Goal: Information Seeking & Learning: Learn about a topic

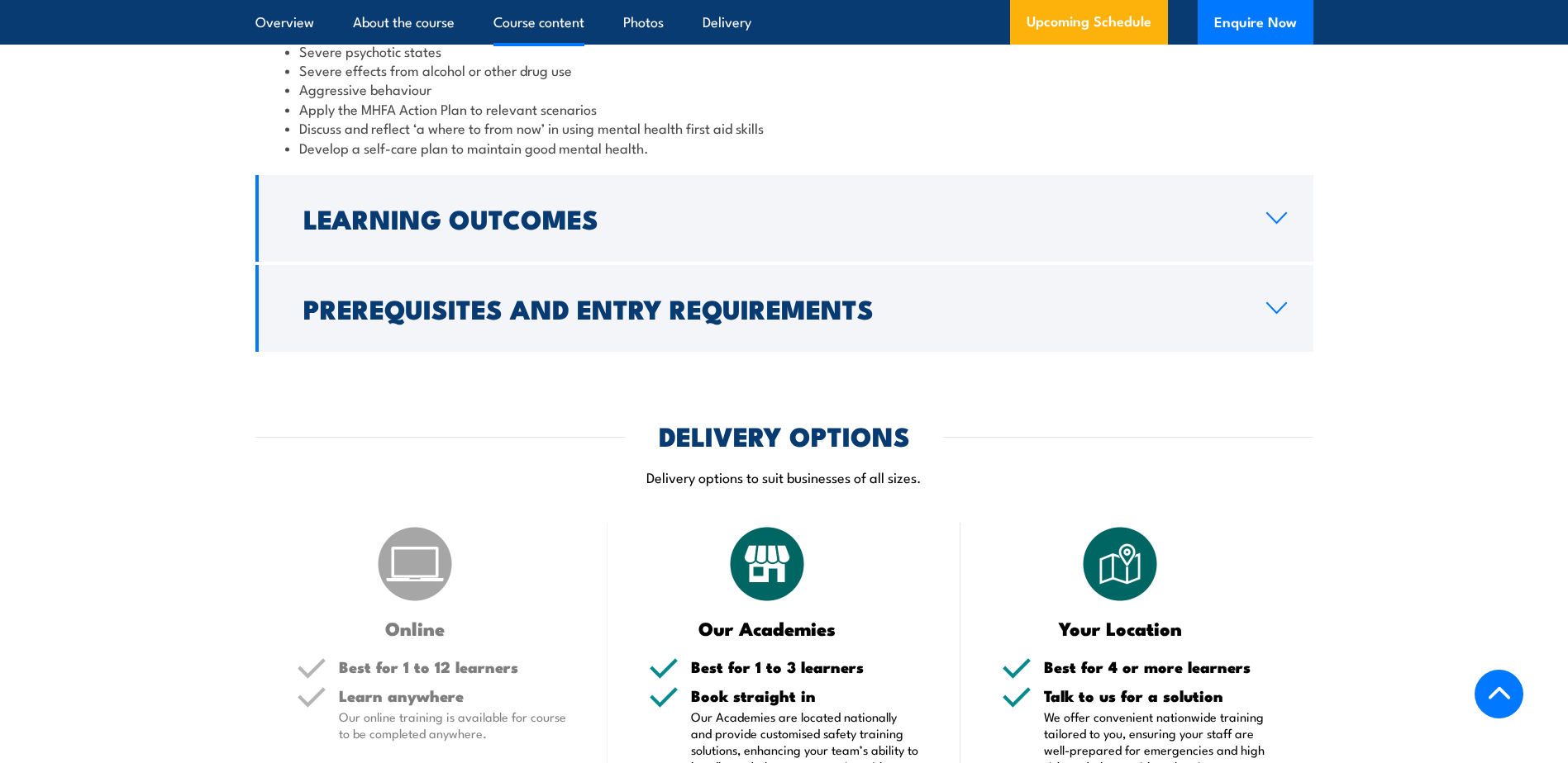
scroll to position [1901, 0]
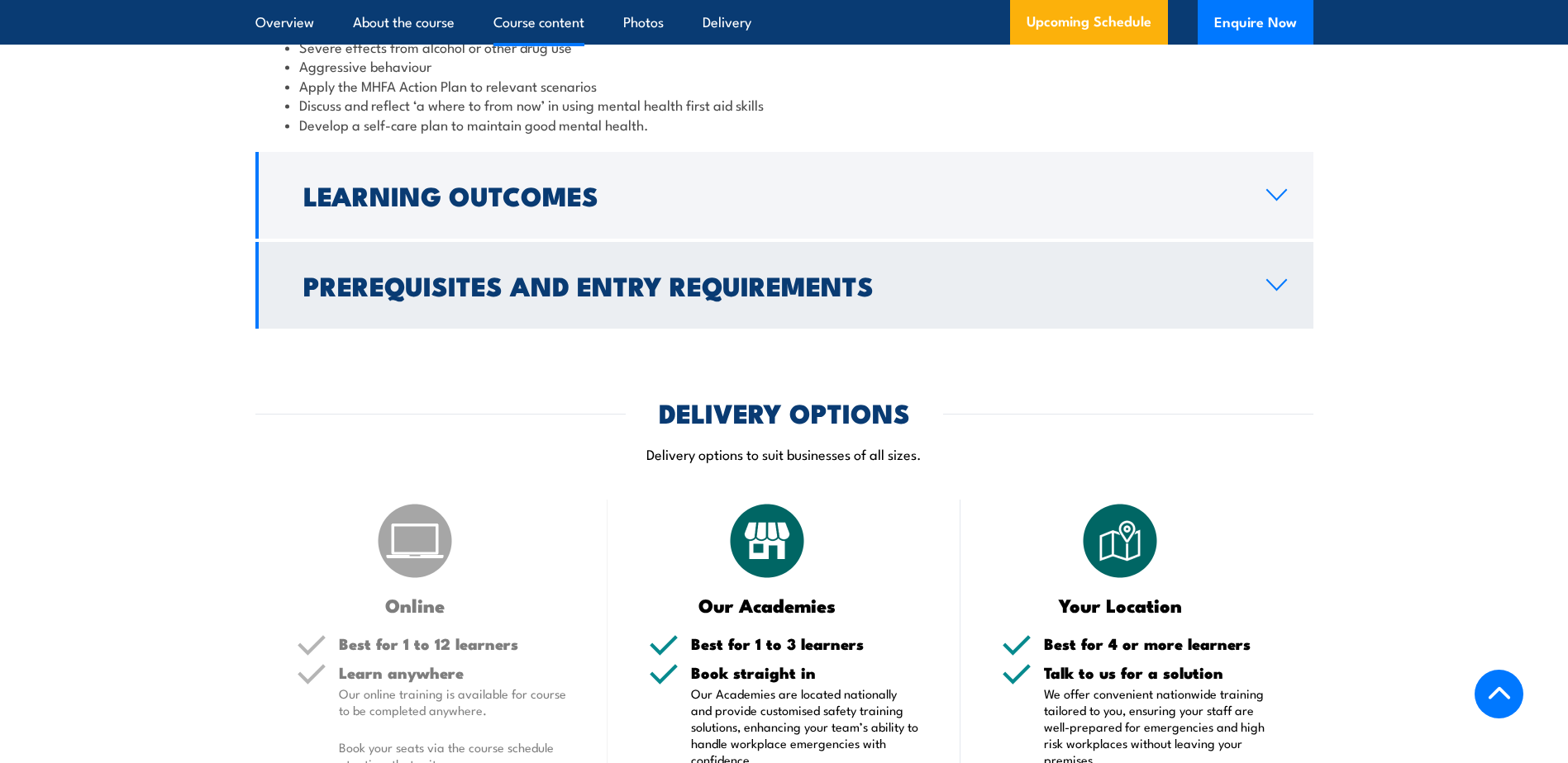
click at [998, 329] on link "Prerequisites and Entry Requirements" at bounding box center [784, 286] width 1058 height 87
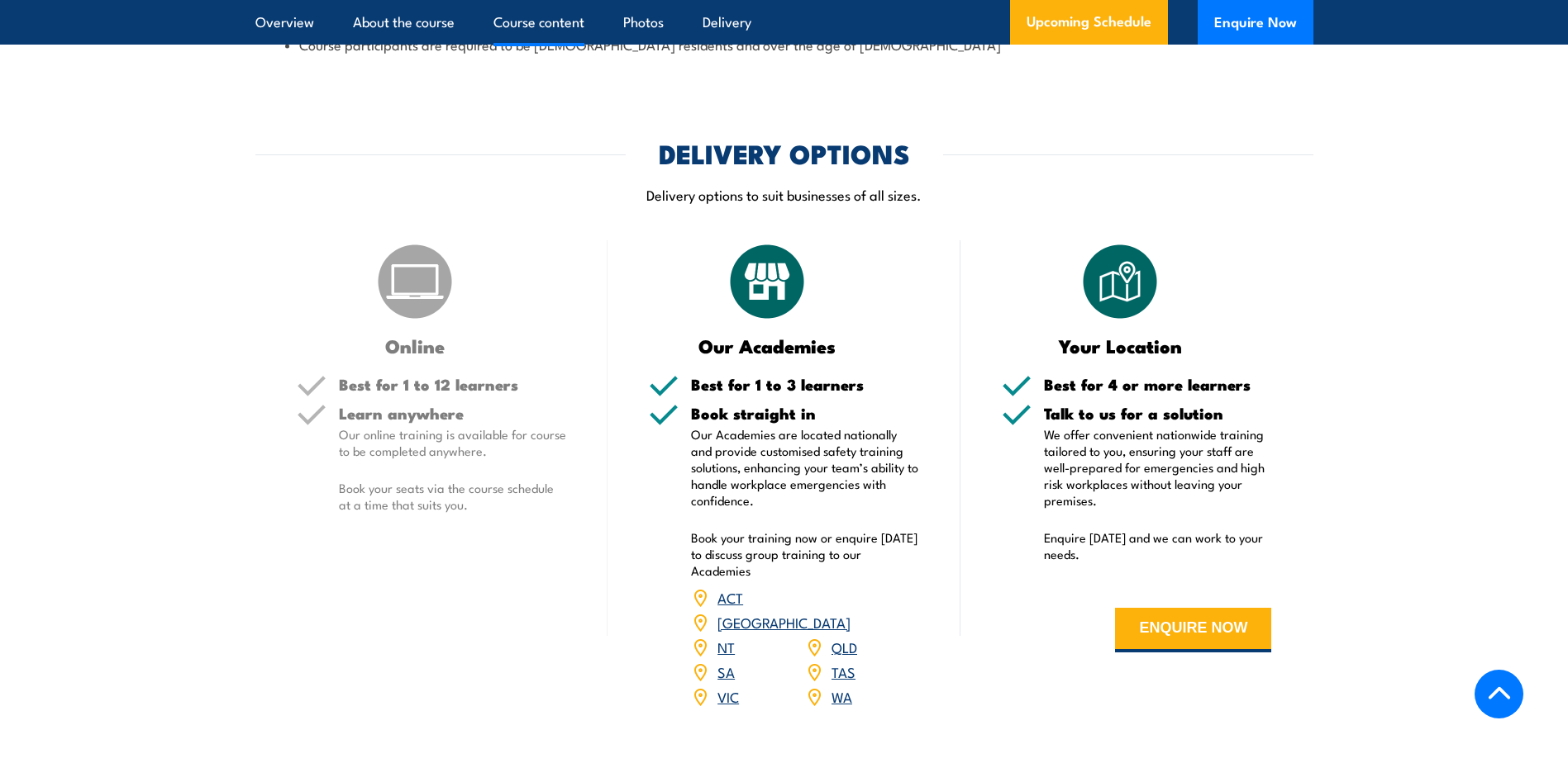
scroll to position [2015, 0]
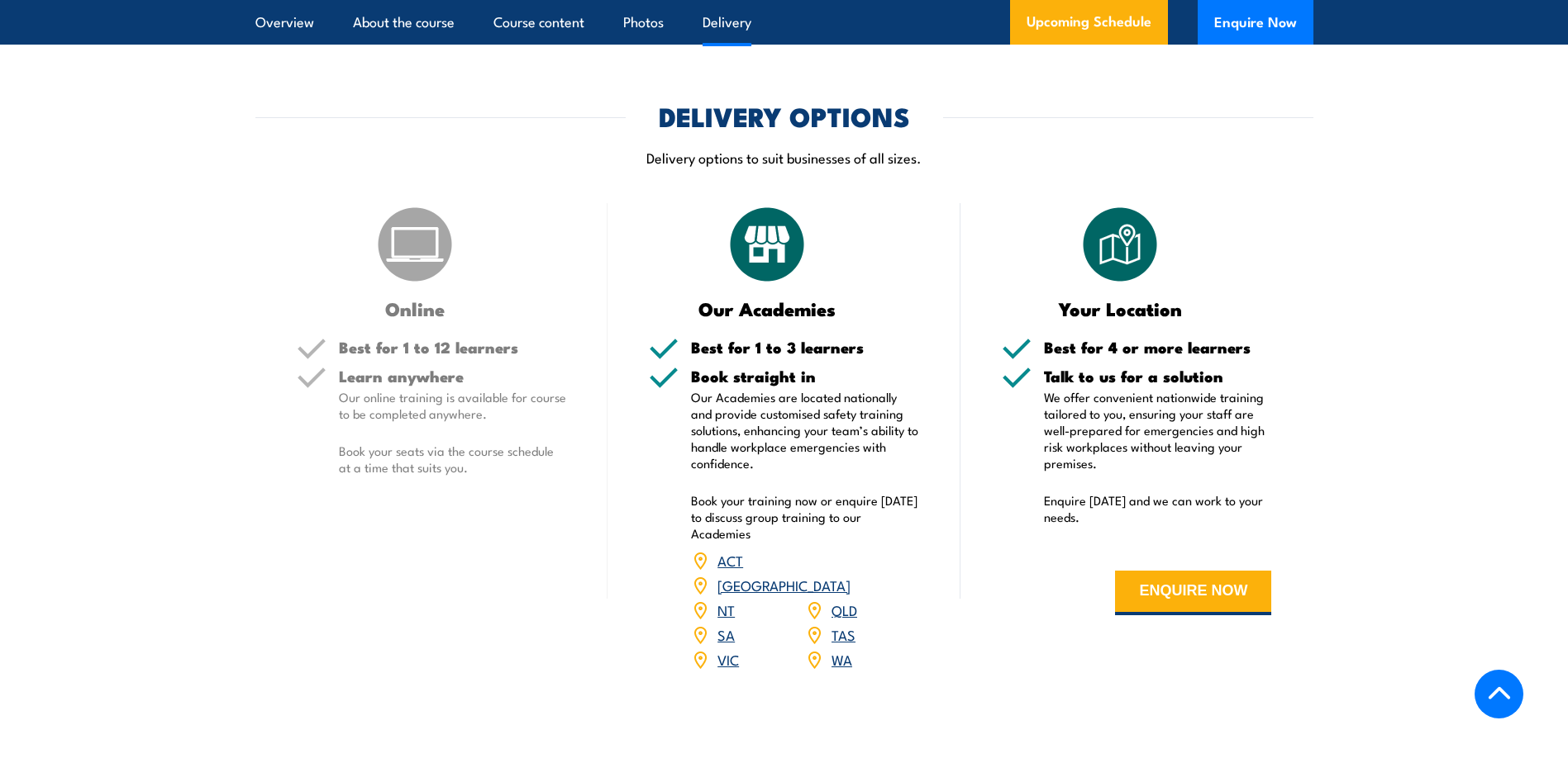
click at [427, 286] on img at bounding box center [415, 244] width 83 height 83
click at [410, 282] on img at bounding box center [415, 244] width 83 height 83
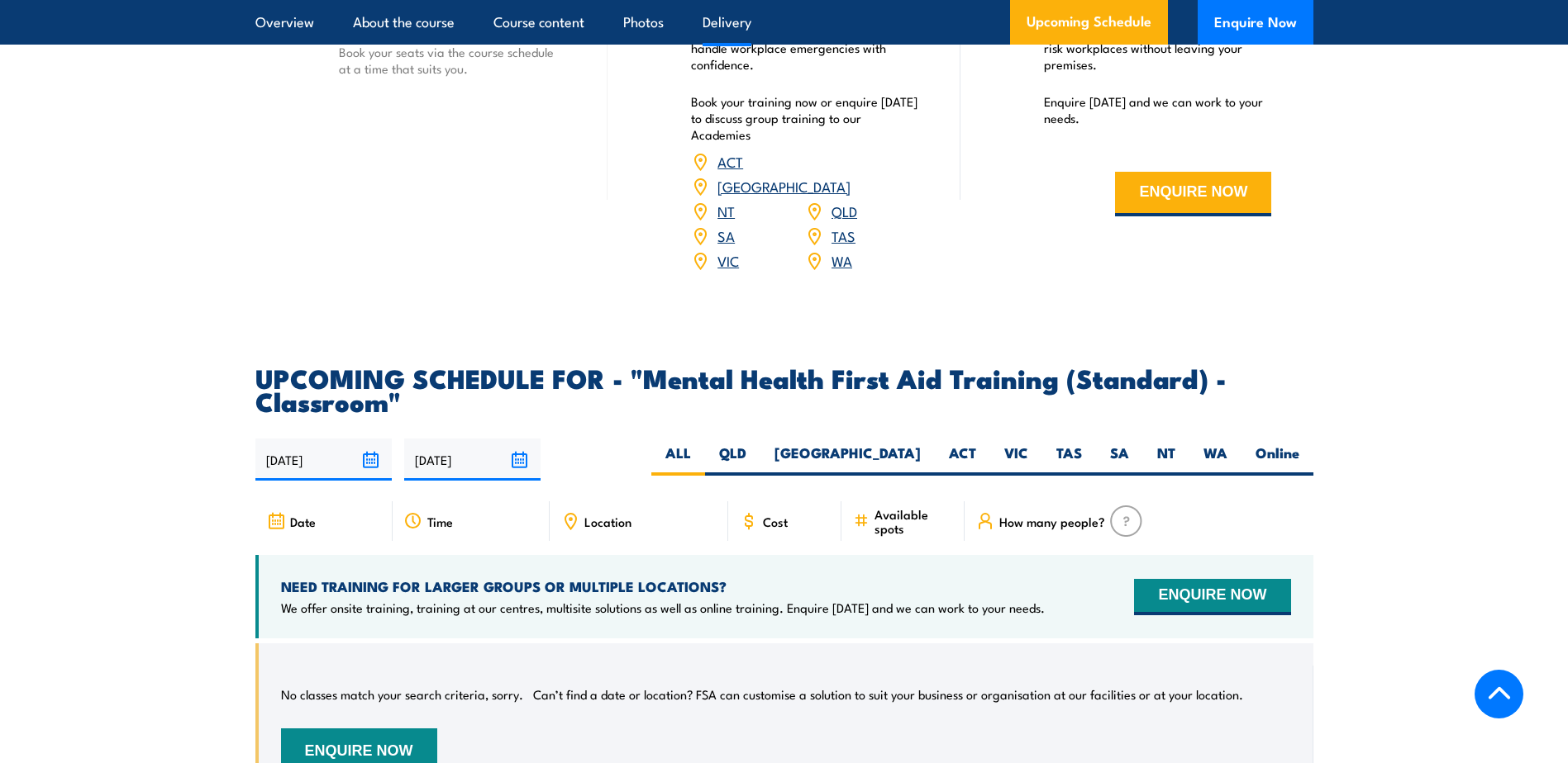
scroll to position [2428, 0]
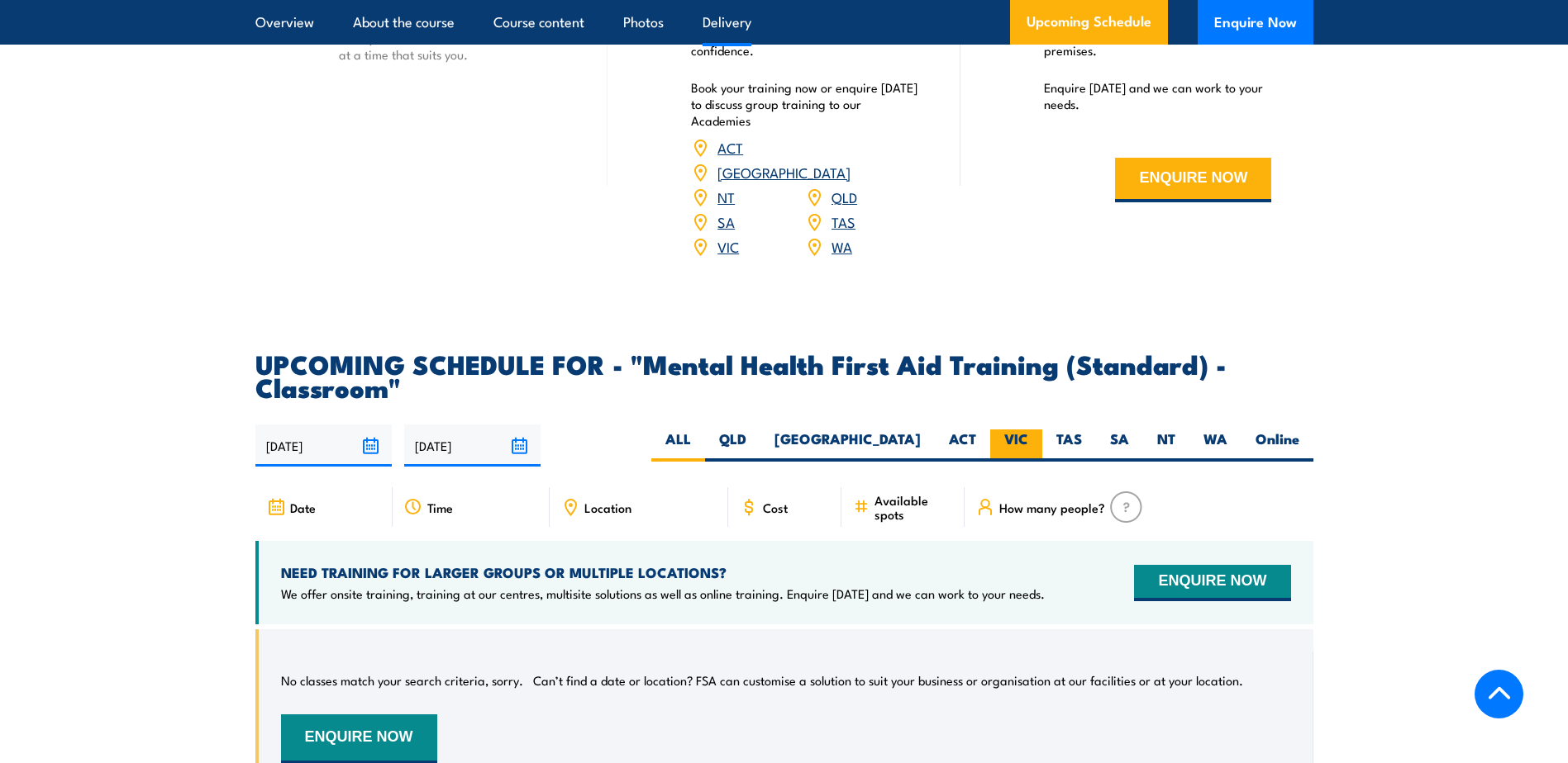
click at [1026, 451] on label "VIC" at bounding box center [1016, 446] width 52 height 33
click at [1029, 441] on input "VIC" at bounding box center [1033, 435] width 11 height 11
radio input "true"
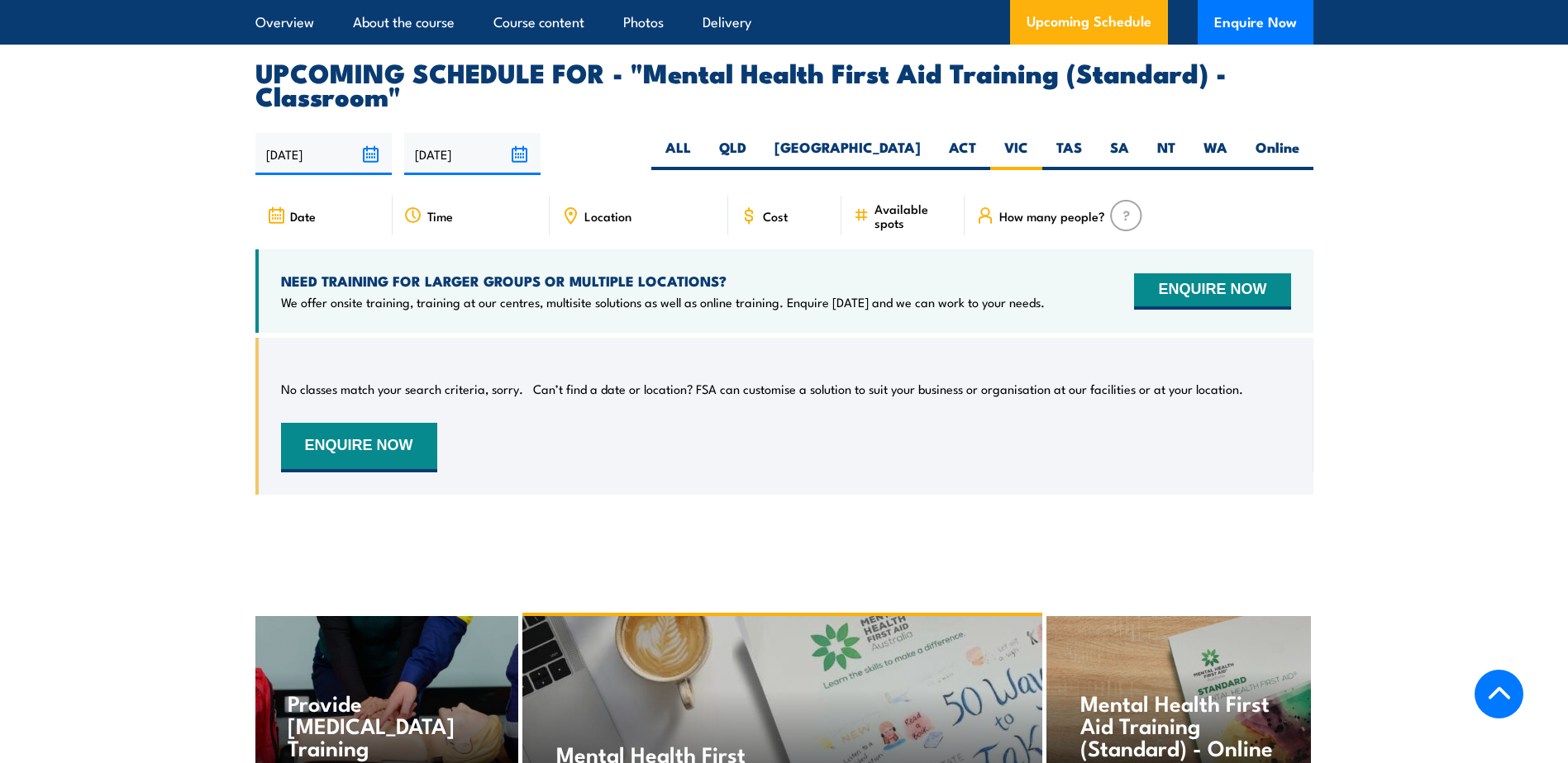
scroll to position [2893, 0]
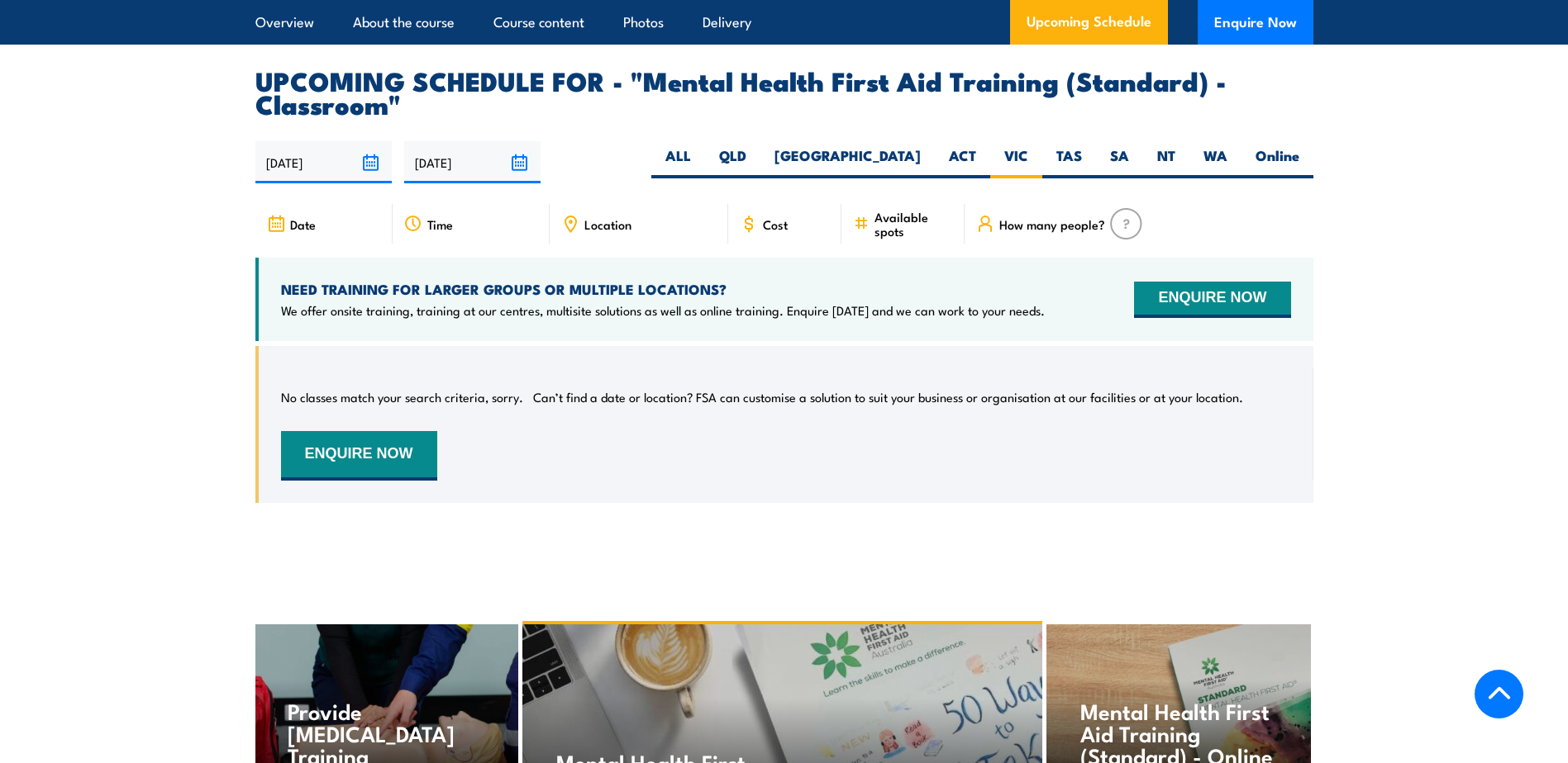
click at [1049, 232] on span "How many people?" at bounding box center [1051, 224] width 106 height 14
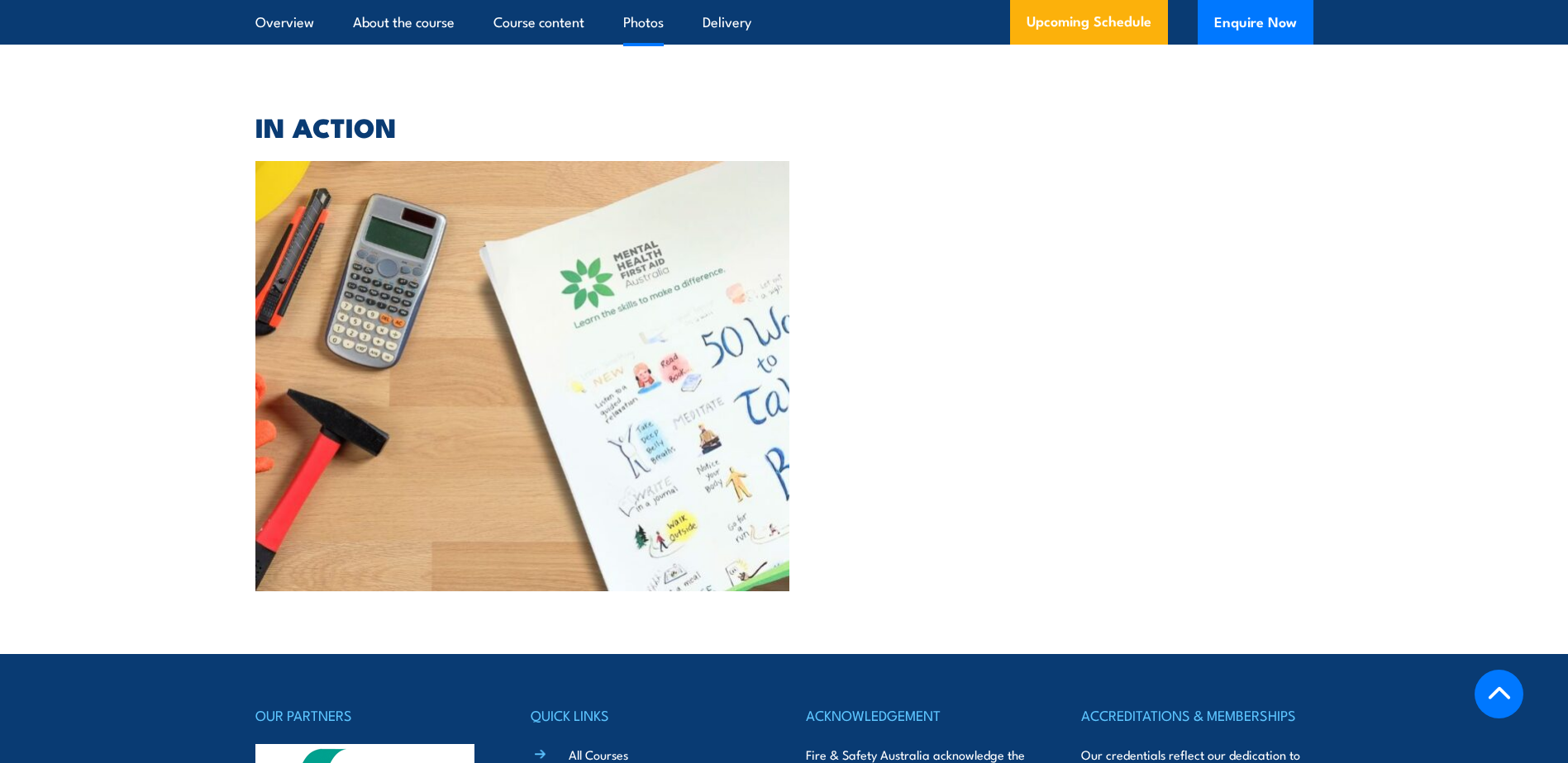
scroll to position [4446, 0]
